Goal: Information Seeking & Learning: Learn about a topic

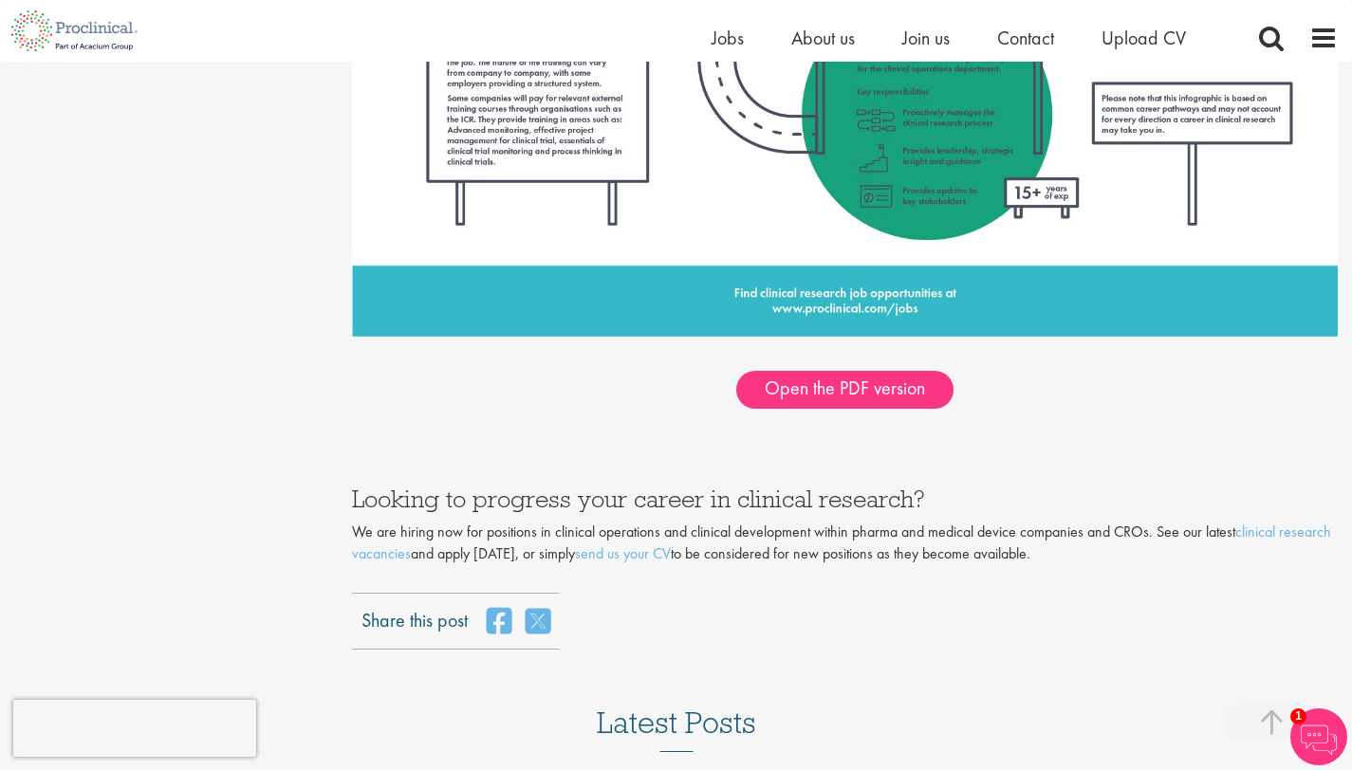
scroll to position [2649, 0]
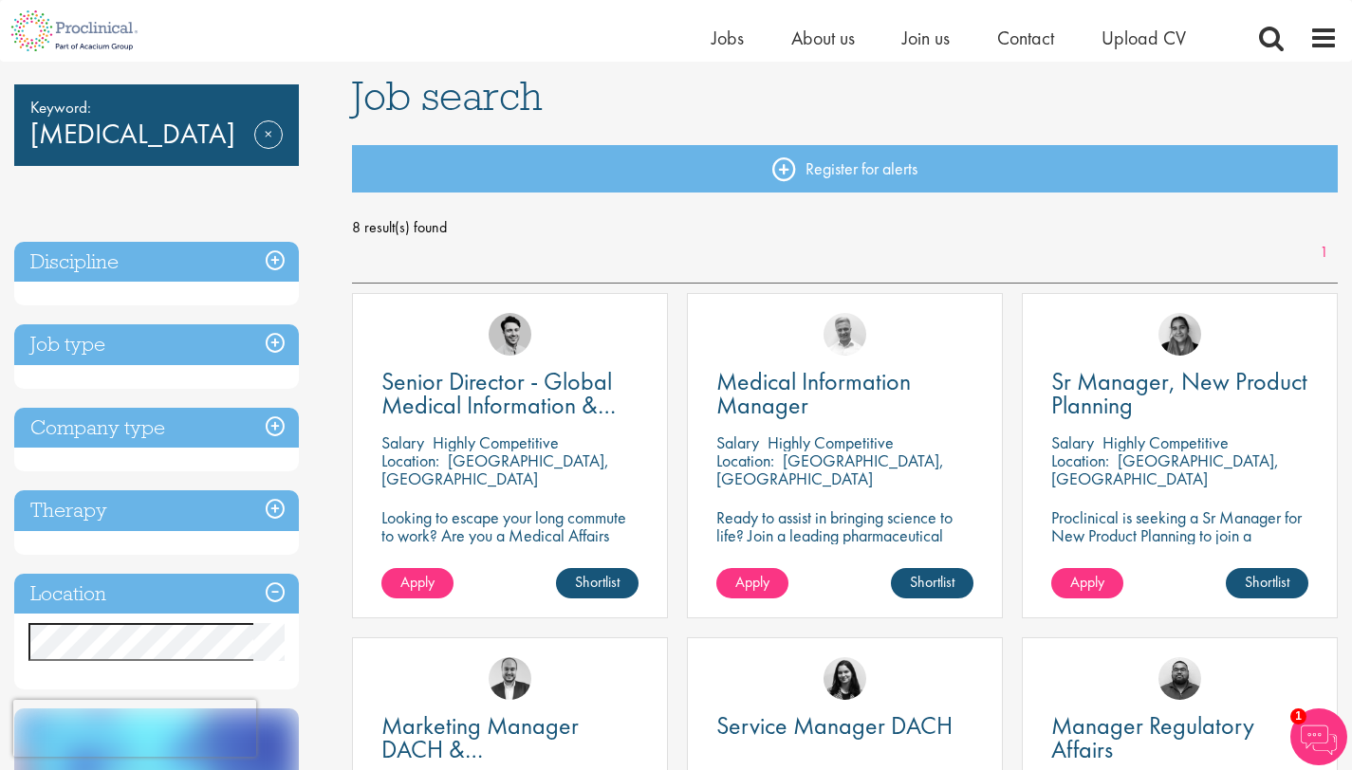
scroll to position [87, 0]
